Goal: Information Seeking & Learning: Learn about a topic

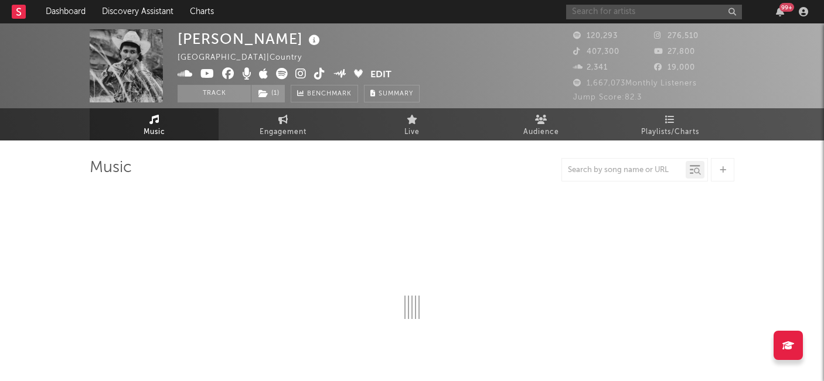
click at [627, 14] on input "text" at bounding box center [654, 12] width 176 height 15
type input "[PERSON_NAME]"
select select "6m"
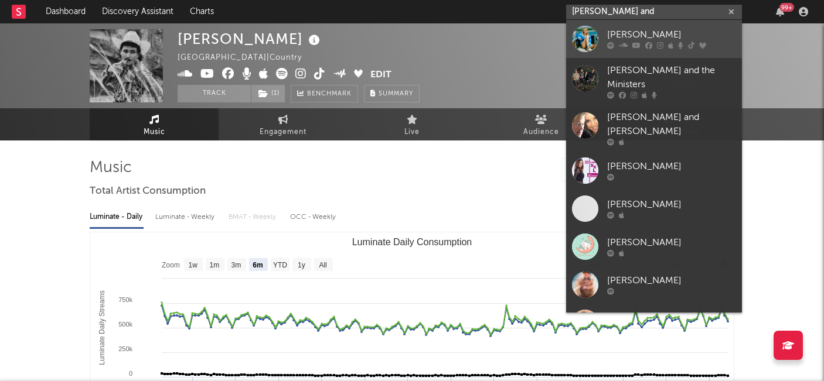
type input "[PERSON_NAME] and"
click at [633, 36] on div "[PERSON_NAME]" at bounding box center [671, 35] width 129 height 14
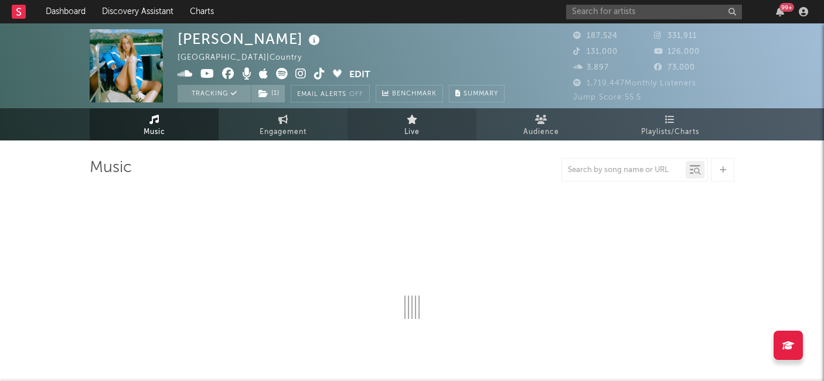
select select "6m"
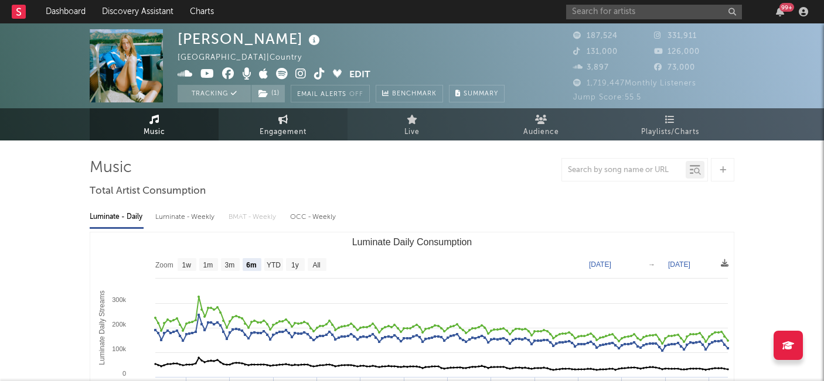
click at [275, 129] on span "Engagement" at bounding box center [283, 132] width 47 height 14
select select "1w"
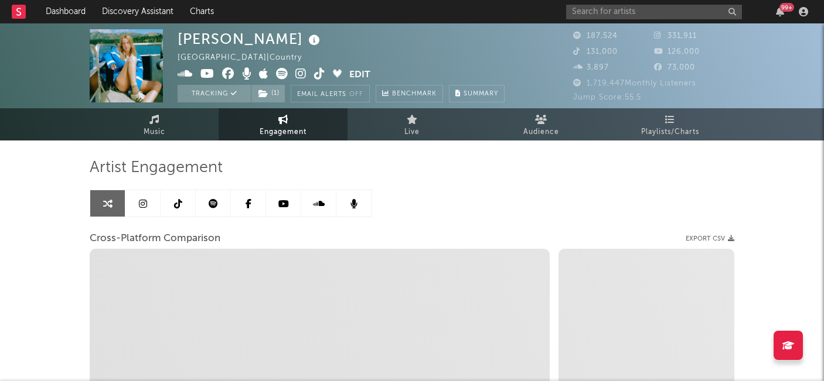
click at [250, 206] on icon at bounding box center [249, 203] width 6 height 9
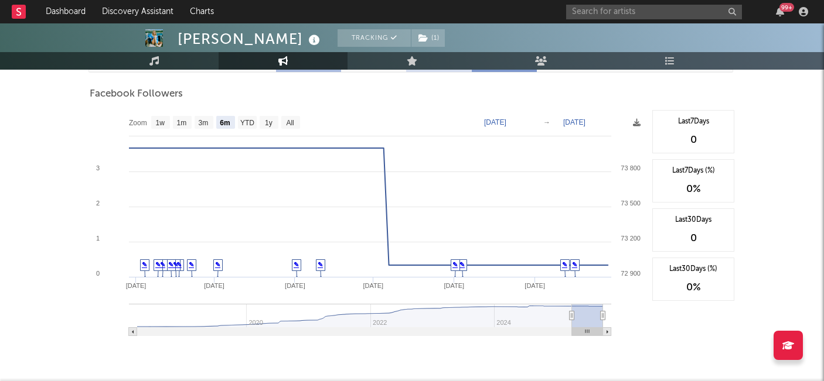
scroll to position [485, 0]
click at [271, 121] on text "1y" at bounding box center [269, 122] width 8 height 8
select select "1y"
type input "[DATE]"
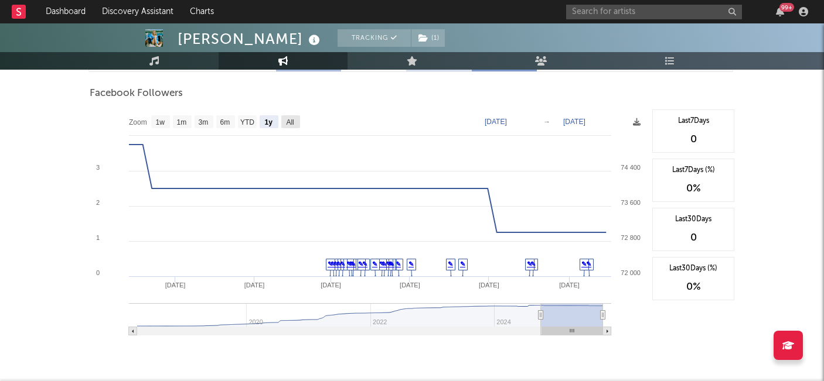
click at [293, 118] on text "All" at bounding box center [290, 122] width 8 height 8
select select "All"
type input "[DATE]"
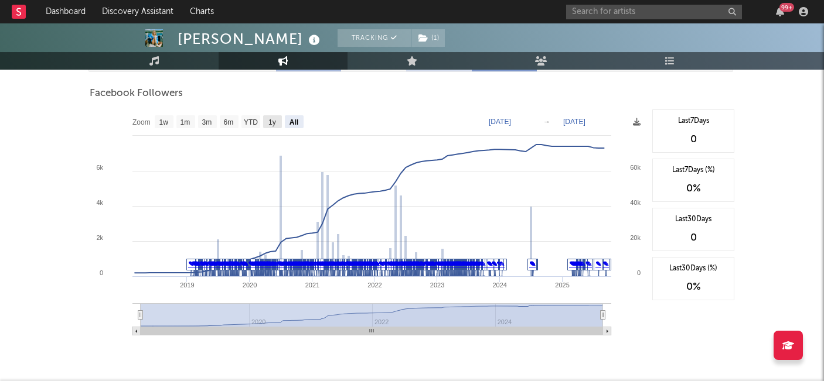
click at [271, 120] on text "1y" at bounding box center [272, 122] width 8 height 8
select select "1y"
type input "[DATE]"
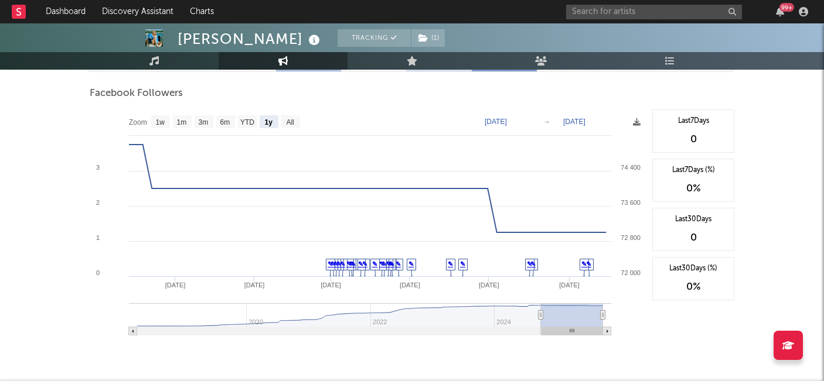
click at [507, 119] on text "[DATE]" at bounding box center [496, 122] width 22 height 8
type input "[DATE]"
click at [585, 120] on text "[DATE]" at bounding box center [574, 122] width 22 height 8
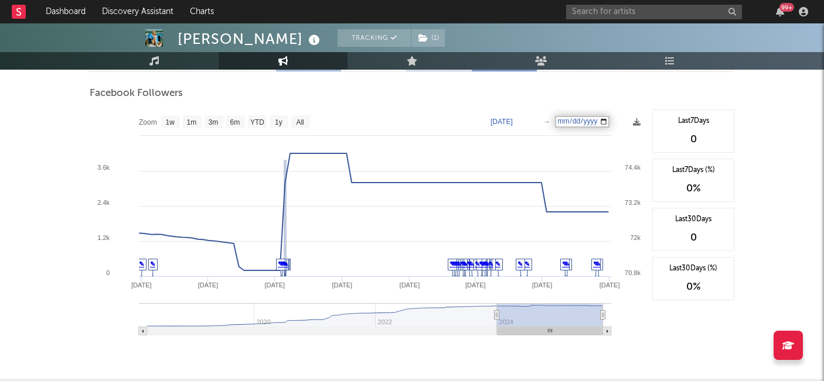
type input "[DATE]"
click at [632, 101] on div "Facebook Followers" at bounding box center [412, 94] width 645 height 20
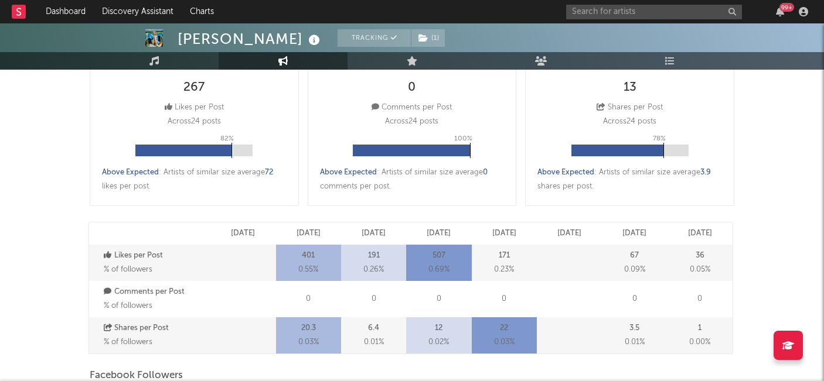
scroll to position [0, 0]
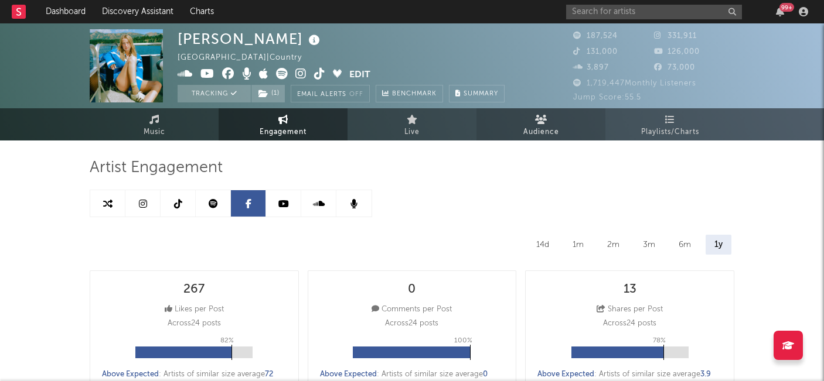
click at [547, 121] on link "Audience" at bounding box center [540, 124] width 129 height 32
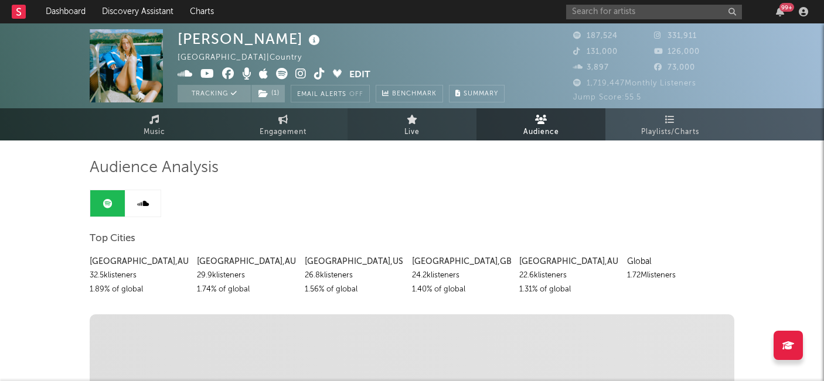
click at [417, 124] on icon at bounding box center [412, 119] width 11 height 9
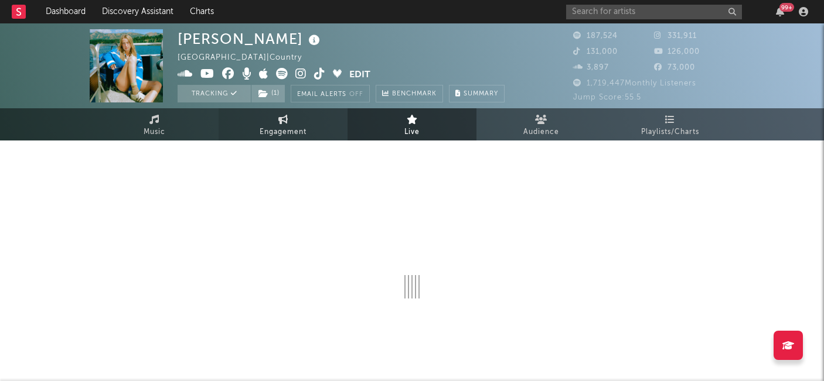
click at [291, 127] on span "Engagement" at bounding box center [283, 132] width 47 height 14
select select "1w"
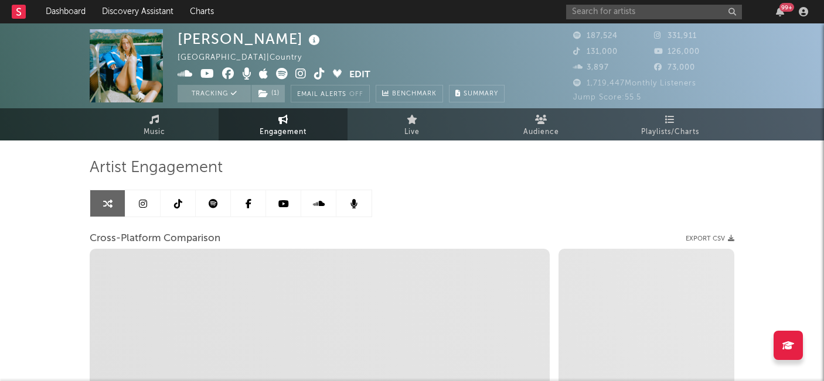
select select "1m"
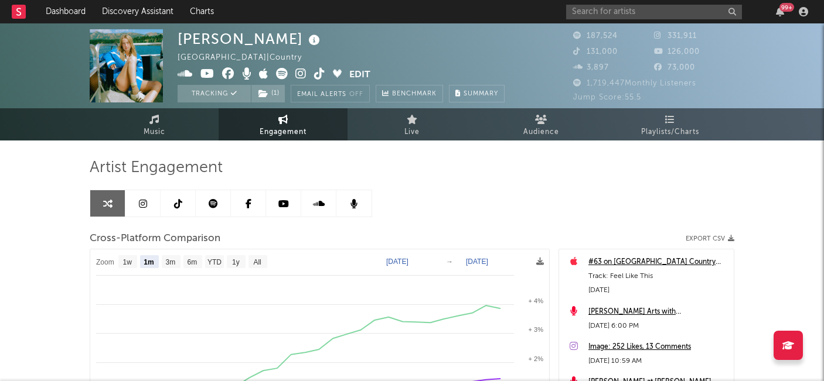
click at [251, 207] on icon at bounding box center [249, 203] width 6 height 9
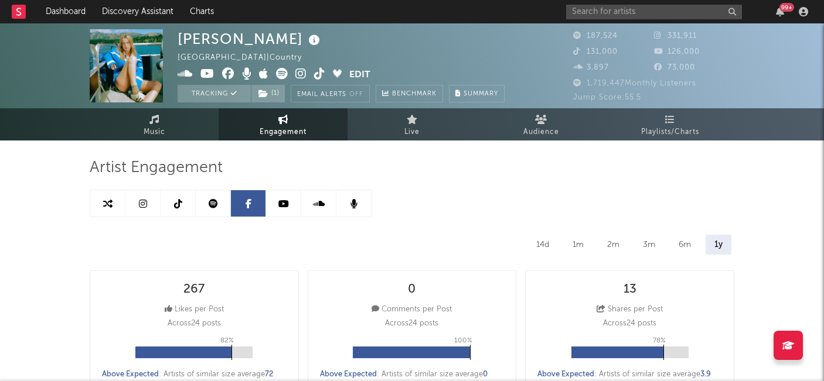
select select "6m"
